Goal: Task Accomplishment & Management: Complete application form

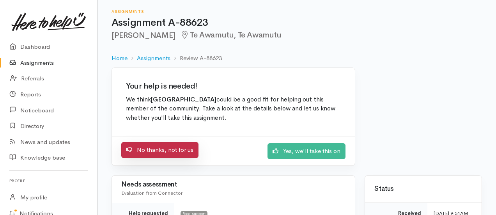
click at [156, 142] on link "No thanks, not for us" at bounding box center [159, 150] width 77 height 16
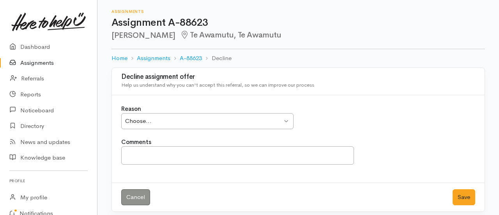
click at [161, 117] on div "Choose..." at bounding box center [203, 121] width 157 height 9
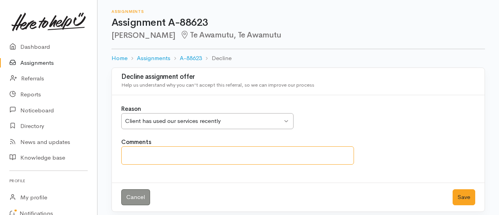
click at [181, 146] on textarea "Comments" at bounding box center [237, 155] width 233 height 18
type textarea "w"
type textarea "W"
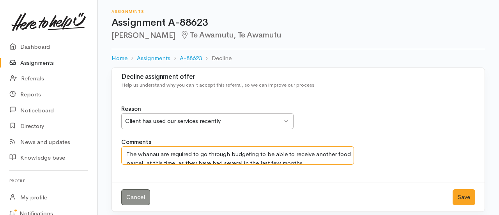
click at [166, 146] on textarea "The whanau are required to go through budgeting to be able to receive another f…" at bounding box center [237, 155] width 233 height 18
type textarea "The whanau are required to go through budgeting to be able to receive another f…"
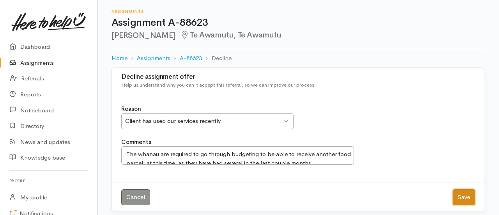
click at [469, 189] on button "Save" at bounding box center [464, 197] width 23 height 16
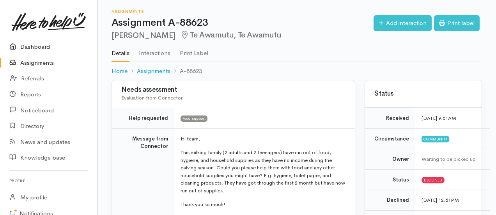
click at [31, 39] on link "Dashboard" at bounding box center [48, 47] width 97 height 16
